Goal: Navigation & Orientation: Find specific page/section

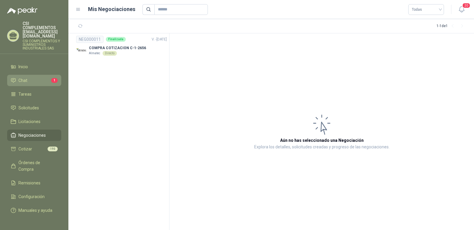
click at [26, 77] on span "Chat" at bounding box center [22, 80] width 9 height 7
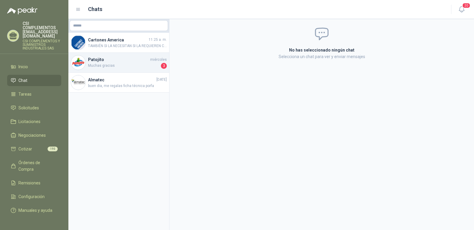
click at [115, 66] on span "Muchas gracias" at bounding box center [124, 66] width 72 height 6
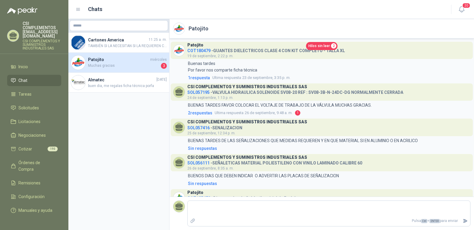
scroll to position [100, 0]
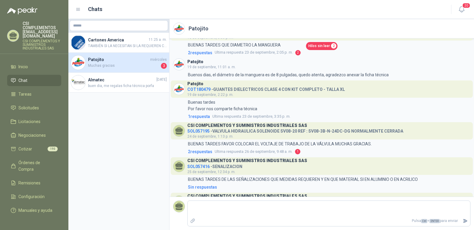
click at [32, 77] on li "Chat" at bounding box center [34, 80] width 47 height 7
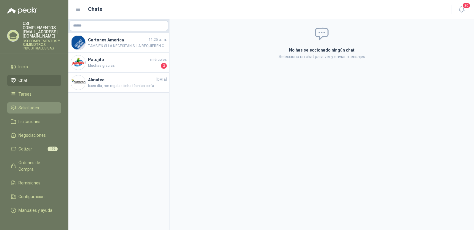
click at [33, 104] on span "Solicitudes" at bounding box center [28, 107] width 21 height 7
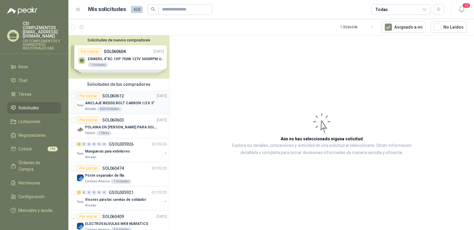
click at [122, 104] on p "ANCLAJE WEDGE BOLT CARBON 1/2 X 3"" at bounding box center [120, 103] width 70 height 6
